Goal: Task Accomplishment & Management: Complete application form

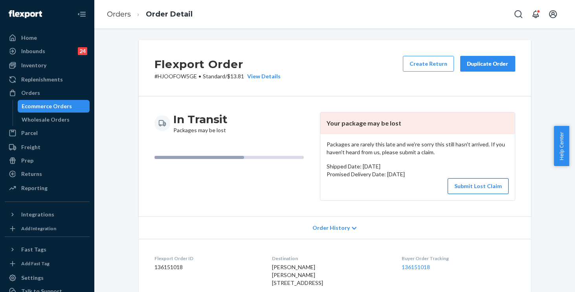
click at [470, 188] on button "Submit Lost Claim" at bounding box center [478, 186] width 61 height 16
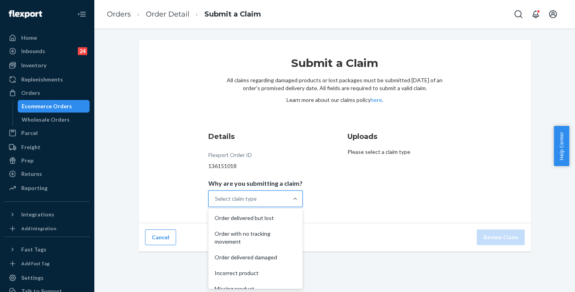
click at [256, 193] on div "Select claim type" at bounding box center [248, 199] width 79 height 16
click at [216, 195] on input "Why are you submitting a claim? option Order delivered but lost focused, 1 of 5…" at bounding box center [215, 199] width 1 height 8
click at [242, 235] on div "Order with no tracking movement" at bounding box center [255, 238] width 91 height 24
click at [216, 202] on input "Why are you submitting a claim? option Order with no tracking movement focused,…" at bounding box center [215, 199] width 1 height 8
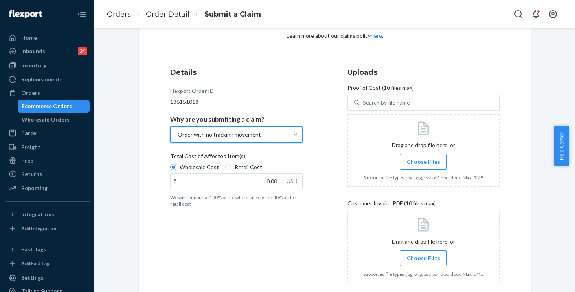
scroll to position [116, 0]
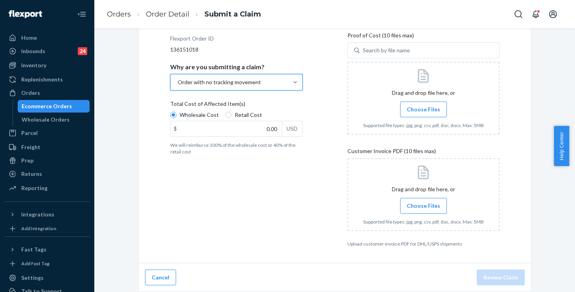
click at [280, 170] on div "Details Flexport Order ID 136151018 Why are you submitting a claim? option Orde…" at bounding box center [246, 130] width 152 height 241
click at [427, 208] on span "Choose Files" at bounding box center [423, 206] width 33 height 8
click at [424, 208] on input "Choose Files" at bounding box center [423, 205] width 0 height 9
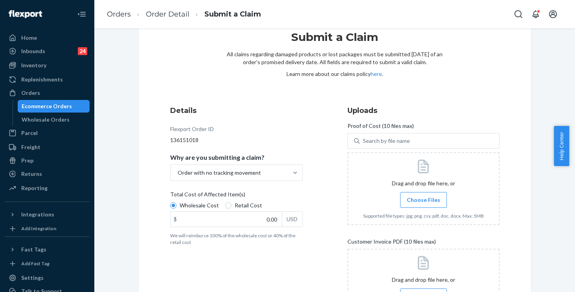
scroll to position [28, 0]
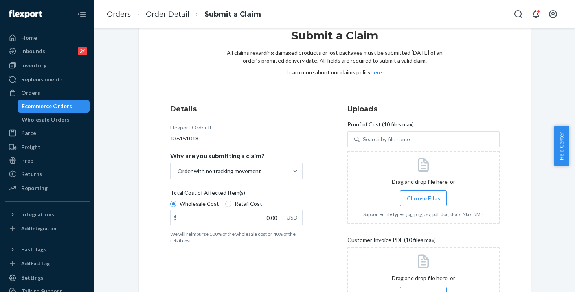
click at [410, 193] on label "Choose Files" at bounding box center [423, 198] width 47 height 16
click at [423, 194] on input "Choose Files" at bounding box center [423, 198] width 0 height 9
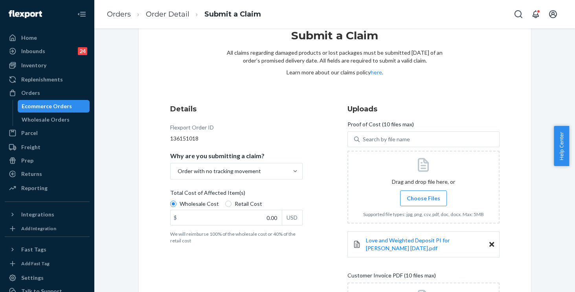
click at [418, 193] on label "Choose Files" at bounding box center [423, 198] width 47 height 16
click at [423, 194] on input "Choose Files" at bounding box center [423, 198] width 0 height 9
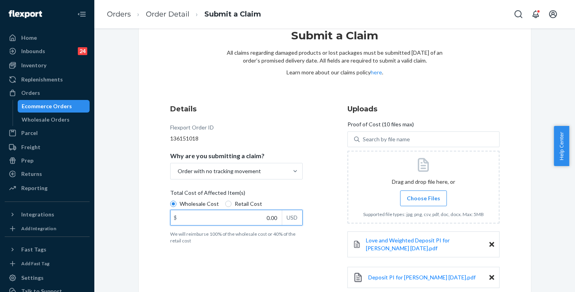
click at [255, 217] on input "0.00" at bounding box center [226, 217] width 111 height 15
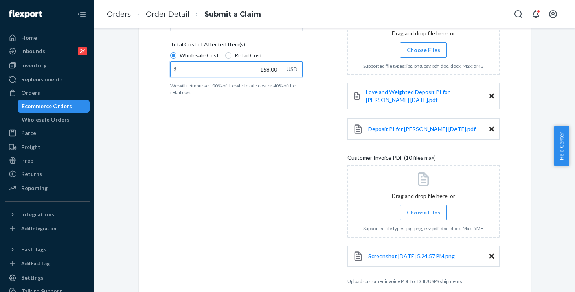
scroll to position [213, 0]
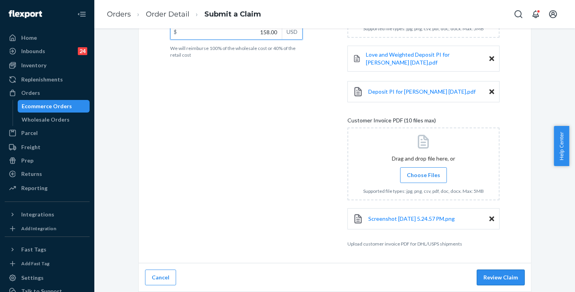
type input "158.00"
click at [494, 275] on button "Review Claim" at bounding box center [501, 277] width 48 height 16
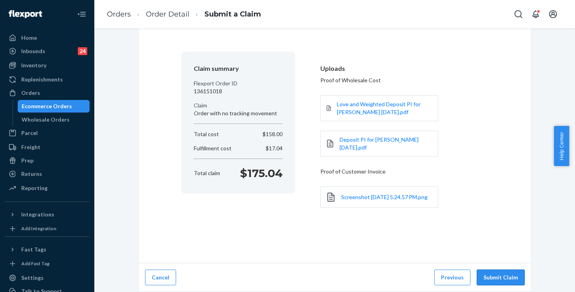
click at [502, 277] on button "Submit Claim" at bounding box center [501, 277] width 48 height 16
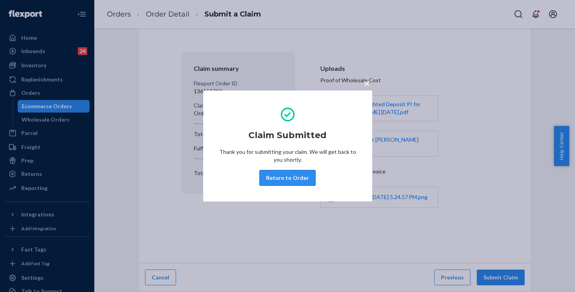
click at [282, 178] on button "Return to Order" at bounding box center [287, 178] width 56 height 16
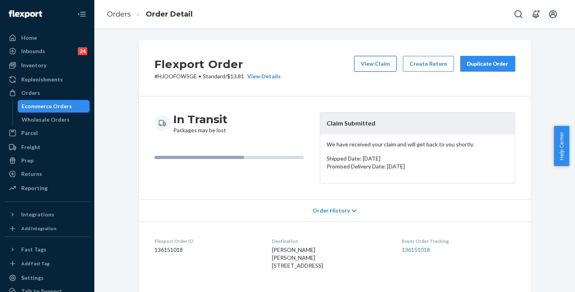
click at [378, 65] on button "View Claim" at bounding box center [375, 64] width 42 height 16
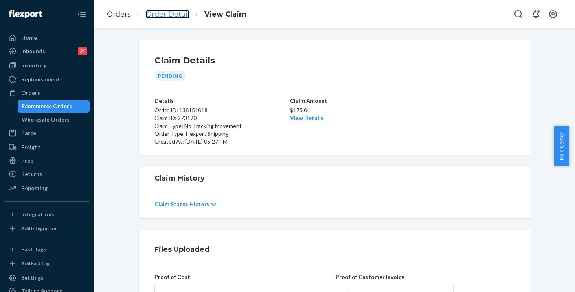
click at [169, 10] on link "Order Detail" at bounding box center [168, 14] width 44 height 9
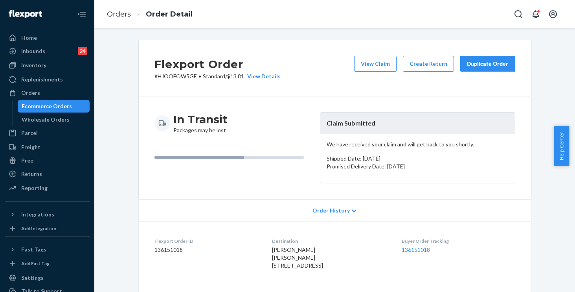
click at [478, 64] on div "Duplicate Order" at bounding box center [488, 64] width 42 height 8
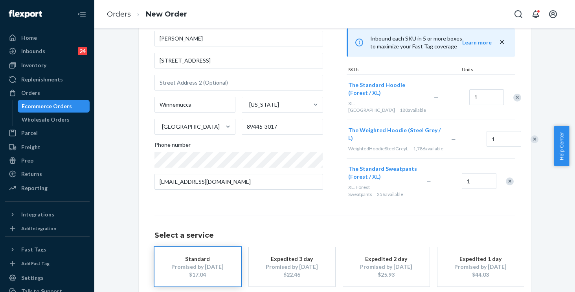
scroll to position [113, 0]
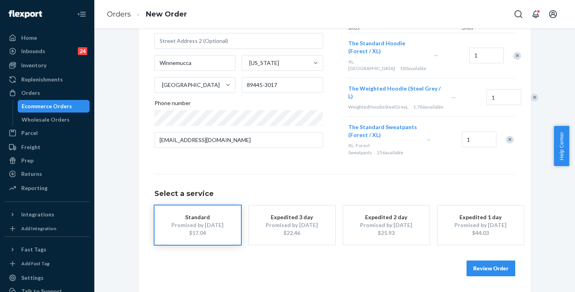
click at [488, 268] on button "Review Order" at bounding box center [491, 268] width 49 height 16
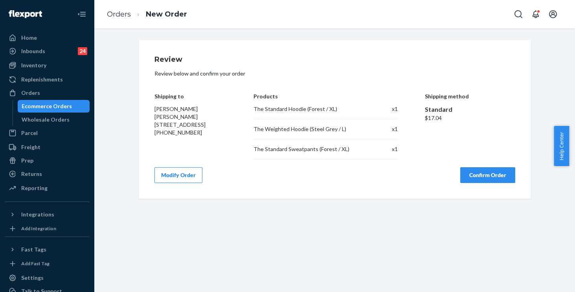
scroll to position [0, 0]
click at [485, 172] on button "Confirm Order" at bounding box center [487, 175] width 55 height 16
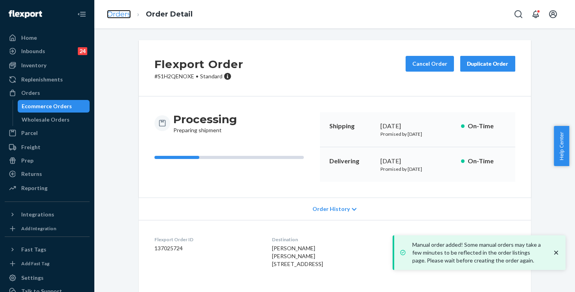
click at [120, 15] on link "Orders" at bounding box center [119, 14] width 24 height 9
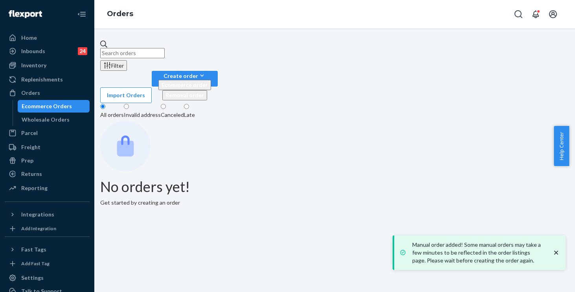
click at [165, 51] on input "text" at bounding box center [132, 53] width 64 height 10
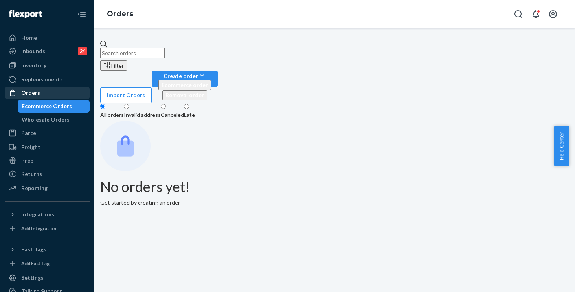
click at [34, 90] on div "Orders" at bounding box center [30, 93] width 19 height 8
click at [48, 115] on div "Wholesale Orders" at bounding box center [53, 119] width 71 height 11
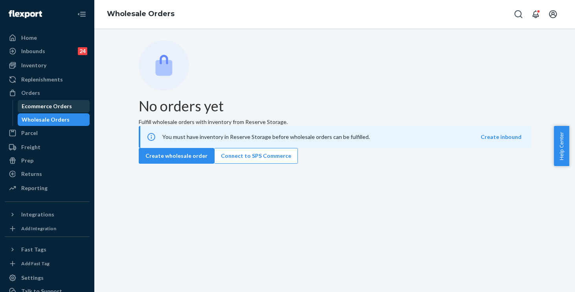
click at [48, 105] on div "Ecommerce Orders" at bounding box center [47, 106] width 50 height 8
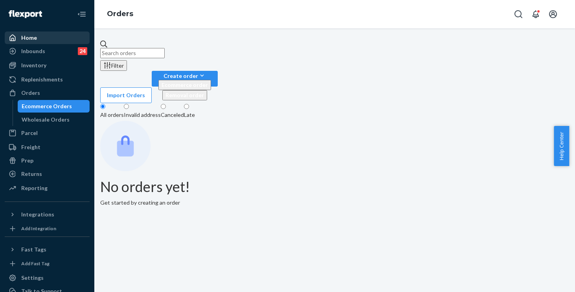
click at [33, 39] on div "Home" at bounding box center [29, 38] width 16 height 8
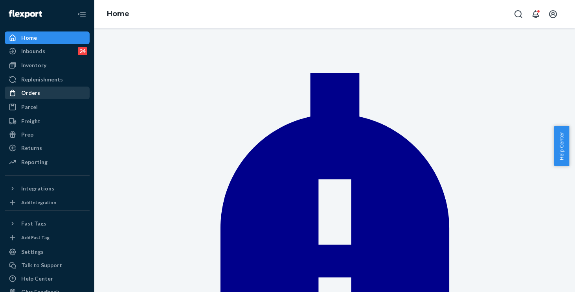
click at [31, 94] on div "Orders" at bounding box center [30, 93] width 19 height 8
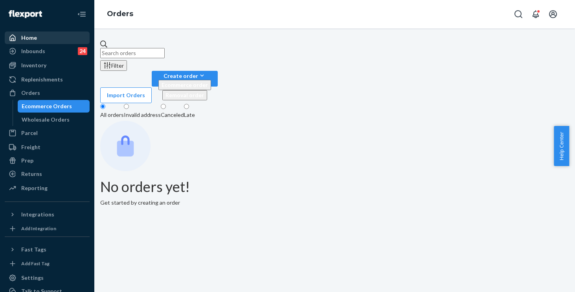
click at [29, 38] on div "Home" at bounding box center [29, 38] width 16 height 8
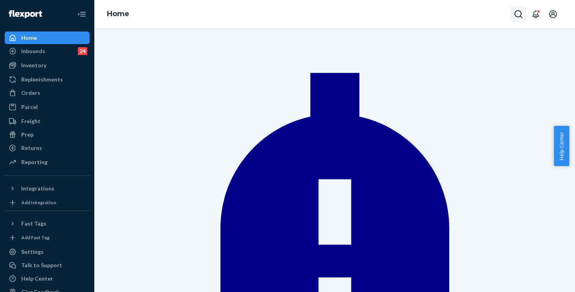
click at [518, 11] on icon "Open Search Box" at bounding box center [518, 13] width 9 height 9
type input "255143018"
click at [471, 4] on p "Dina Nagy" at bounding box center [498, 0] width 55 height 8
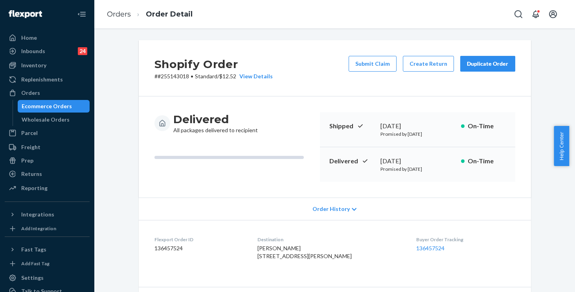
click at [296, 96] on div "Delivered All packages delivered to recipient Shipped September 10, 2025 Promis…" at bounding box center [335, 146] width 392 height 101
click at [419, 63] on button "Create Return" at bounding box center [428, 64] width 51 height 16
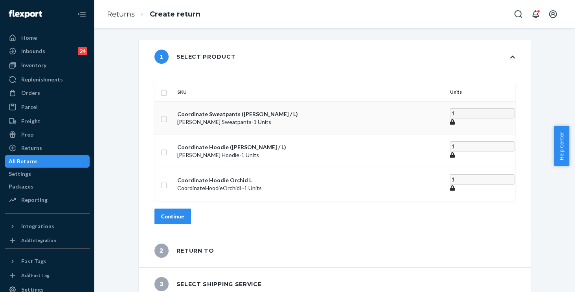
click at [167, 114] on input "checkbox" at bounding box center [164, 118] width 6 height 8
checkbox input "true"
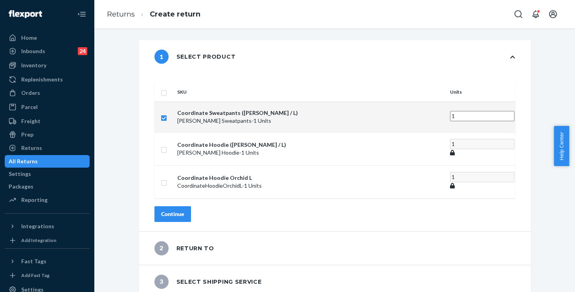
click at [184, 210] on div "Continue" at bounding box center [172, 214] width 23 height 8
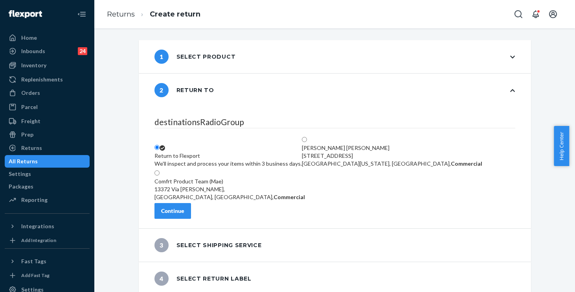
click at [184, 214] on div "Continue" at bounding box center [172, 211] width 23 height 8
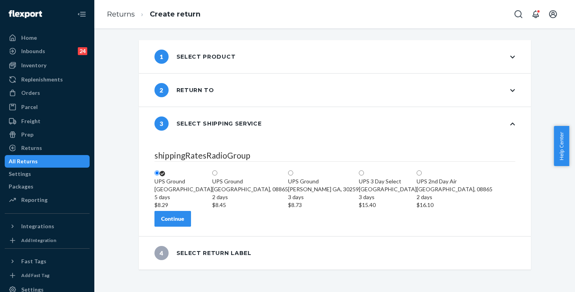
scroll to position [23, 0]
click at [184, 222] on div "Continue" at bounding box center [172, 219] width 23 height 8
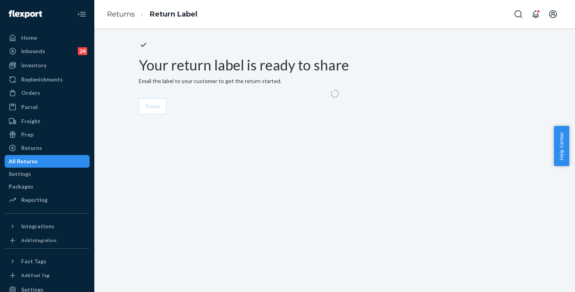
click at [301, 114] on div "Your return label is ready to share Email the label to your customer to get the…" at bounding box center [335, 77] width 392 height 74
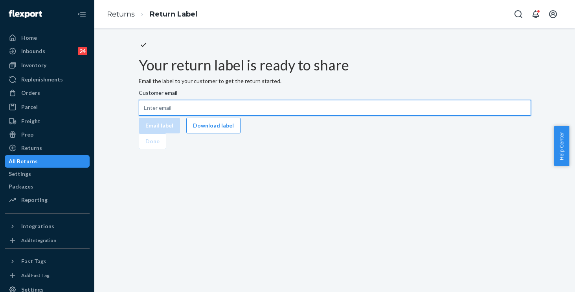
click at [305, 116] on input "Customer email" at bounding box center [335, 108] width 392 height 16
paste input "Dnagy615@gmail.com"
type input "Dnagy615@gmail.com"
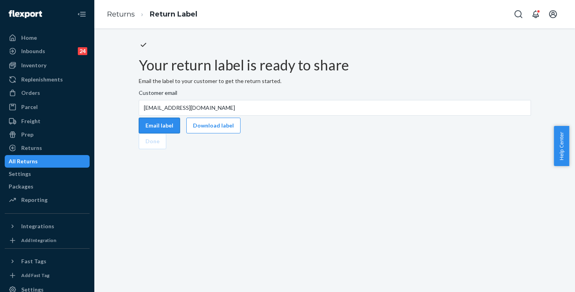
click at [180, 133] on button "Email label" at bounding box center [159, 126] width 41 height 16
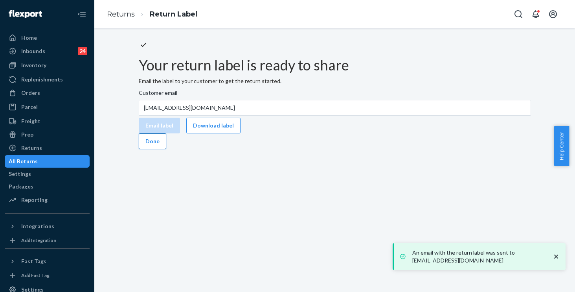
click at [166, 149] on button "Done" at bounding box center [153, 141] width 28 height 16
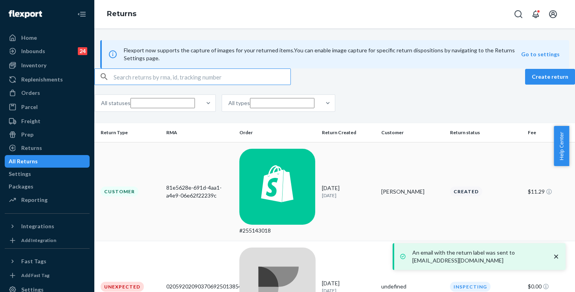
click at [301, 172] on div "#255143018" at bounding box center [277, 192] width 76 height 86
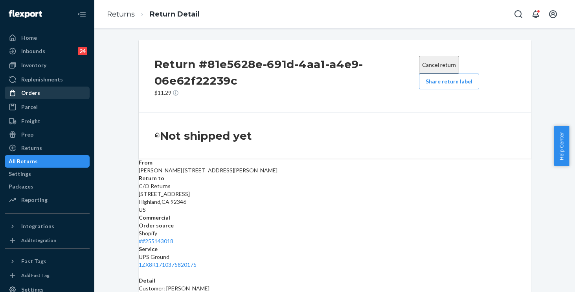
click at [25, 94] on div "Orders" at bounding box center [30, 93] width 19 height 8
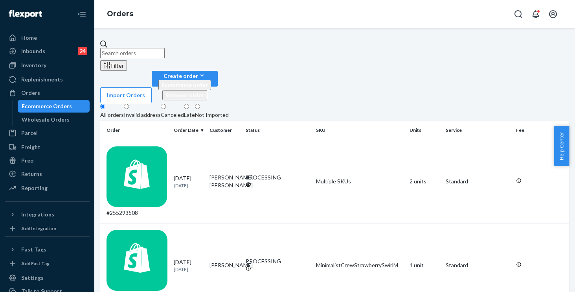
click at [165, 51] on input "text" at bounding box center [132, 53] width 64 height 10
paste input "255115201"
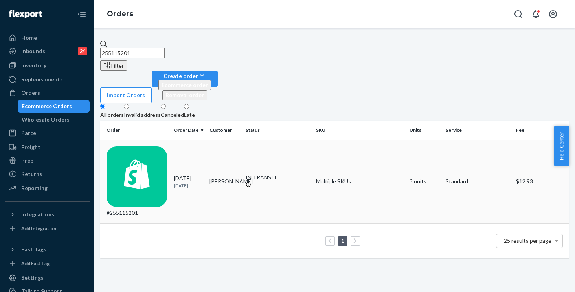
type input "255115201"
click at [379, 140] on td "Multiple SKUs" at bounding box center [360, 182] width 94 height 84
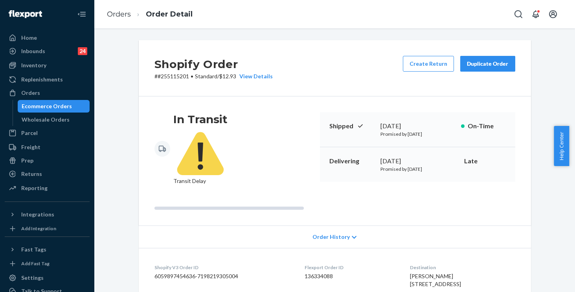
click at [298, 86] on div "Shopify Order # #255115201 • Standard / $12.93 View Details Create Return Dupli…" at bounding box center [335, 68] width 392 height 56
click at [479, 61] on div "Duplicate Order" at bounding box center [488, 64] width 42 height 8
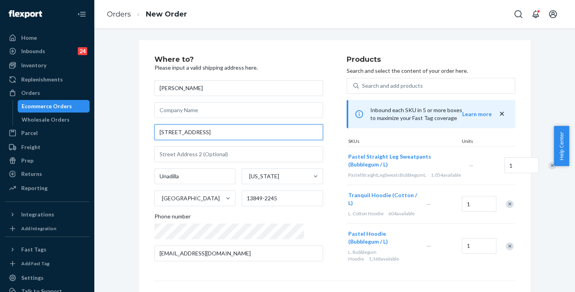
drag, startPoint x: 202, startPoint y: 133, endPoint x: 136, endPoint y: 129, distance: 66.2
click at [139, 129] on div "Where to? Please input a valid shipping address here. Elizabeth Craft 272 Main …" at bounding box center [335, 219] width 392 height 358
paste input "10 MacVittie Circle"
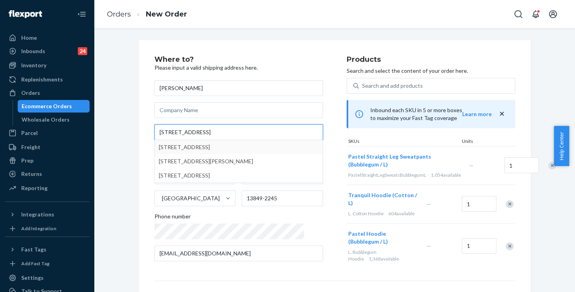
type input "10 MacVittie Circle"
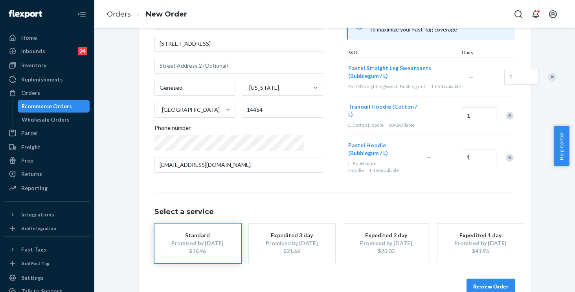
scroll to position [105, 0]
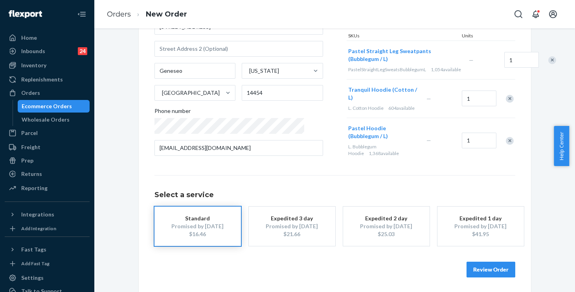
click at [483, 268] on button "Review Order" at bounding box center [491, 269] width 49 height 16
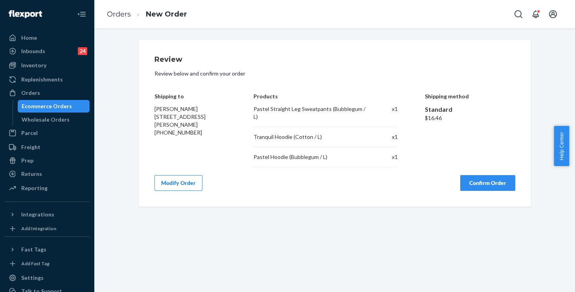
scroll to position [0, 0]
click at [483, 175] on button "Confirm Order" at bounding box center [487, 183] width 55 height 16
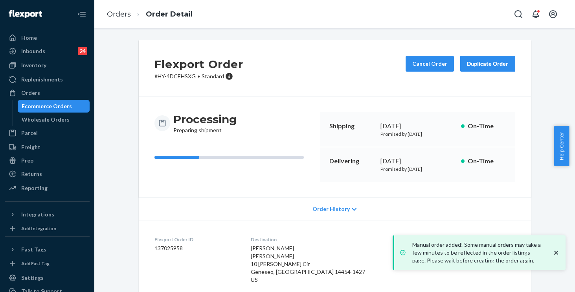
click at [254, 194] on div "Processing Preparing shipment Shipping September 22, 2025 Promised by September…" at bounding box center [335, 146] width 392 height 101
click at [330, 209] on span "Order History" at bounding box center [330, 209] width 37 height 8
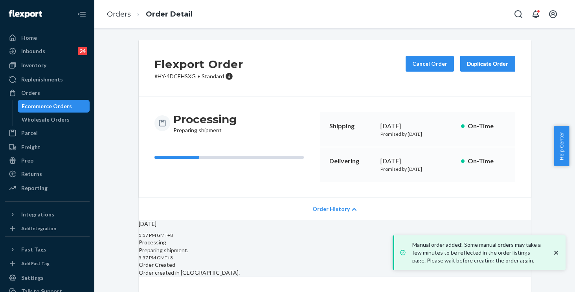
click at [330, 208] on span "Order History" at bounding box center [330, 209] width 37 height 8
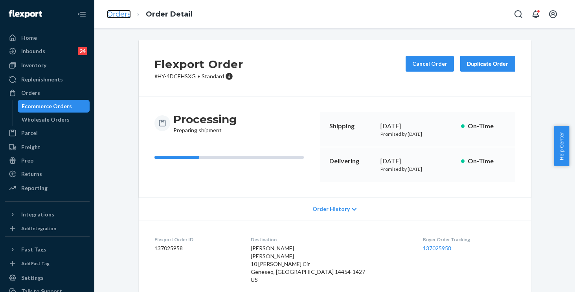
click at [123, 17] on link "Orders" at bounding box center [119, 14] width 24 height 9
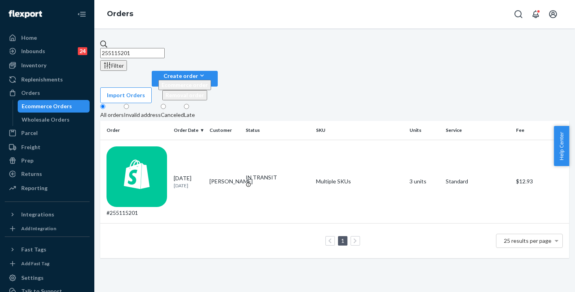
click at [165, 53] on input "255115201" at bounding box center [132, 53] width 64 height 10
drag, startPoint x: 127, startPoint y: 48, endPoint x: 48, endPoint y: 35, distance: 80.8
click at [52, 36] on div "Home Inbounds 24 Shipping Plans Problems 24 Inventory Products Replenishments O…" at bounding box center [287, 146] width 575 height 292
paste input "9225"
type input "255192251"
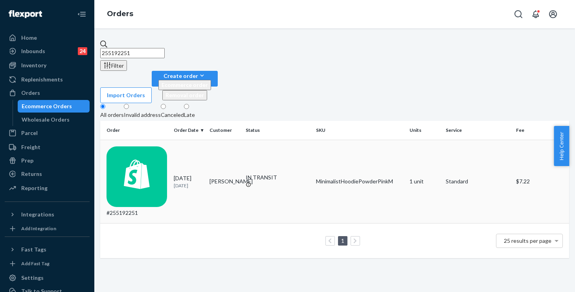
click at [298, 173] on div "IN TRANSIT" at bounding box center [278, 181] width 64 height 16
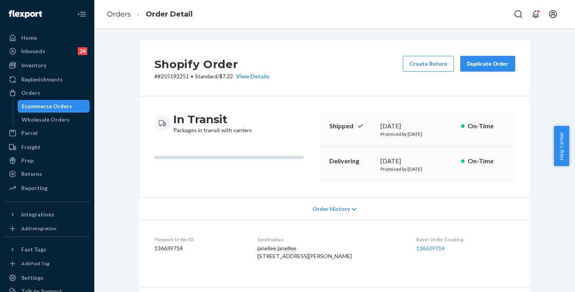
click at [326, 208] on span "Order History" at bounding box center [330, 209] width 37 height 8
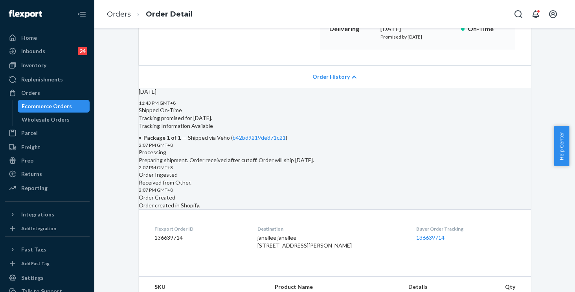
scroll to position [132, 0]
click at [286, 141] on link "b42bd9219de371c21" at bounding box center [259, 137] width 53 height 7
click at [118, 16] on link "Orders" at bounding box center [119, 14] width 24 height 9
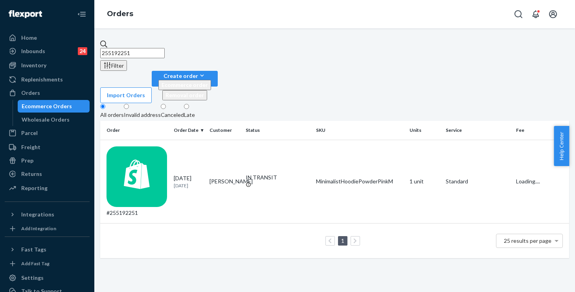
click at [165, 48] on input "255192251" at bounding box center [132, 53] width 64 height 10
click at [25, 26] on div "Home Inbounds 24 Shipping Plans Problems 24 Inventory Products Replenishments O…" at bounding box center [287, 146] width 575 height 292
paste input "2827998"
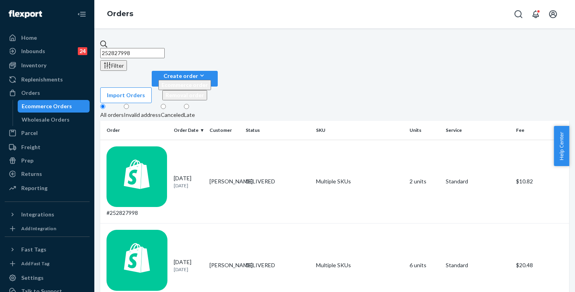
type input "252827998"
click at [293, 261] on div "DELIVERED" at bounding box center [278, 265] width 64 height 8
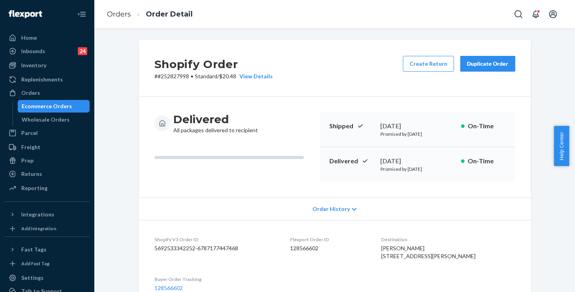
click at [492, 62] on div "Duplicate Order" at bounding box center [488, 64] width 42 height 8
click at [365, 100] on div "Delivered All packages delivered to recipient Shipped May 14, 2025 Promised by …" at bounding box center [335, 146] width 392 height 101
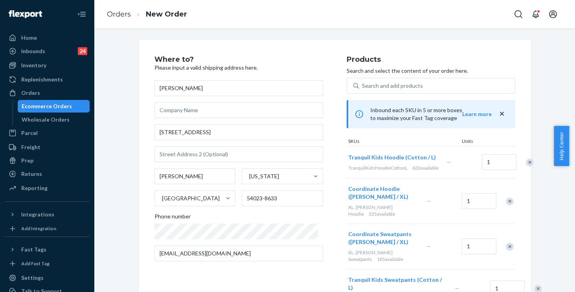
click at [506, 205] on div "Remove Item" at bounding box center [510, 201] width 8 height 8
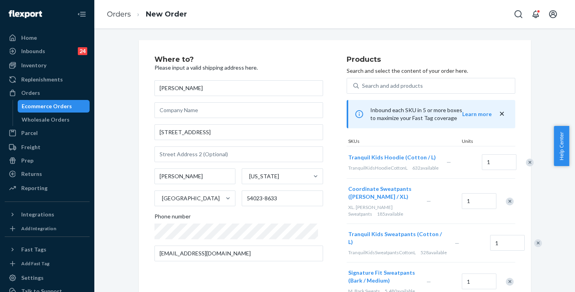
click at [506, 205] on div "Remove Item" at bounding box center [510, 201] width 8 height 8
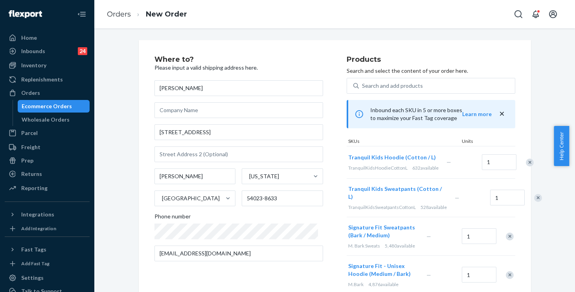
click at [534, 202] on div "Remove Item" at bounding box center [538, 198] width 8 height 8
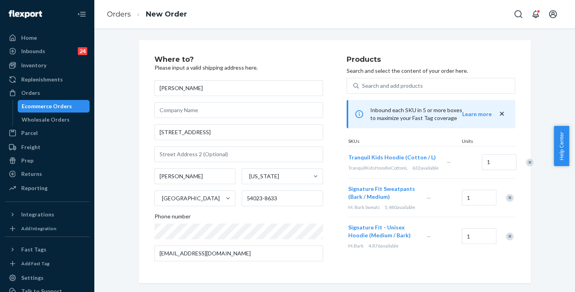
click at [506, 202] on div "Remove Item" at bounding box center [510, 198] width 8 height 8
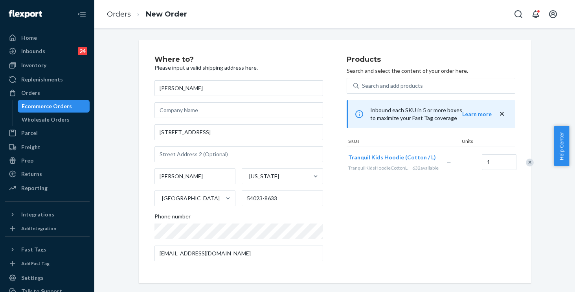
click at [379, 217] on div "Products Search and select the content of your order here. Search and add produ…" at bounding box center [431, 161] width 169 height 211
click at [242, 238] on div "Kristina Farinella 324 Wildwood Cir Roberts Wisconsin United States 54023-8633 …" at bounding box center [238, 170] width 169 height 181
drag, startPoint x: 242, startPoint y: 239, endPoint x: 94, endPoint y: 202, distance: 152.8
click at [94, 202] on div "Home Inbounds 24 Shipping Plans Problems 24 Inventory Products Replenishments O…" at bounding box center [287, 146] width 575 height 292
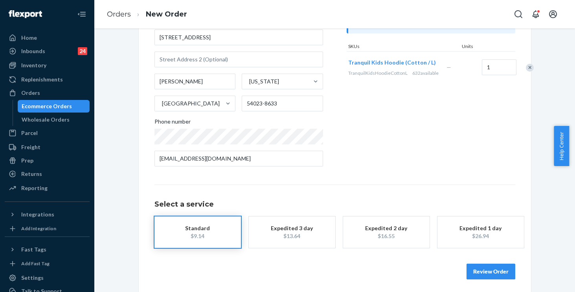
scroll to position [97, 0]
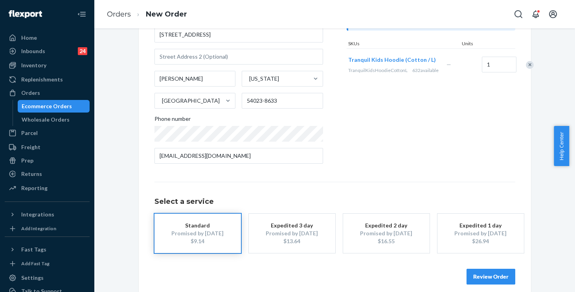
click at [486, 278] on button "Review Order" at bounding box center [491, 276] width 49 height 16
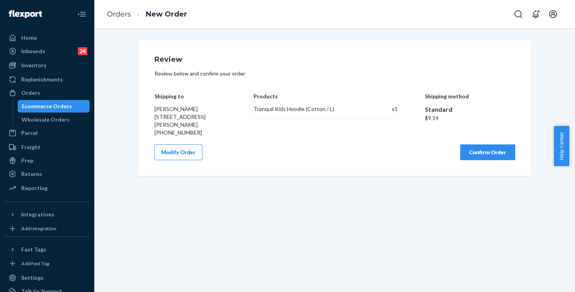
click at [484, 152] on button "Confirm Order" at bounding box center [487, 152] width 55 height 16
